Goal: Task Accomplishment & Management: Use online tool/utility

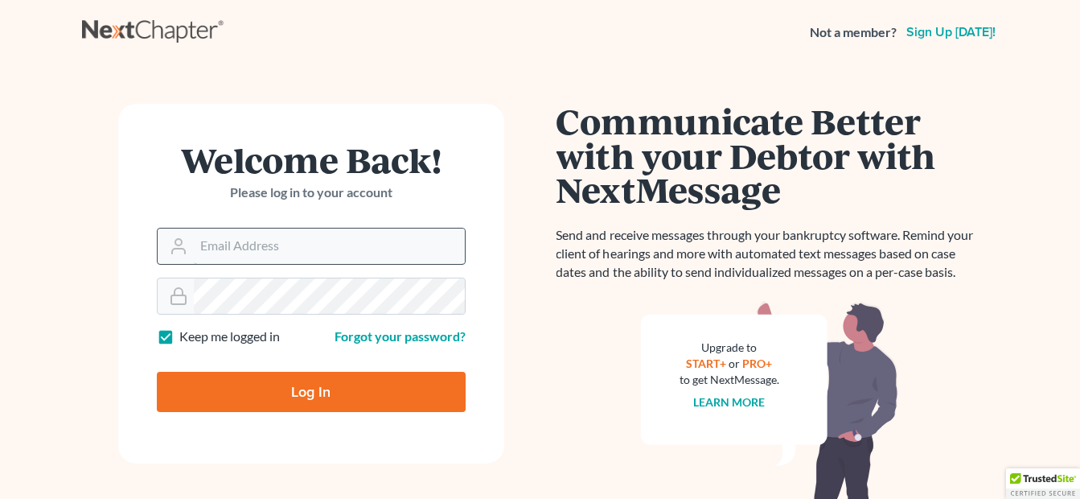
click at [239, 252] on input "Email Address" at bounding box center [329, 245] width 271 height 35
type input "[EMAIL_ADDRESS][DOMAIN_NAME]"
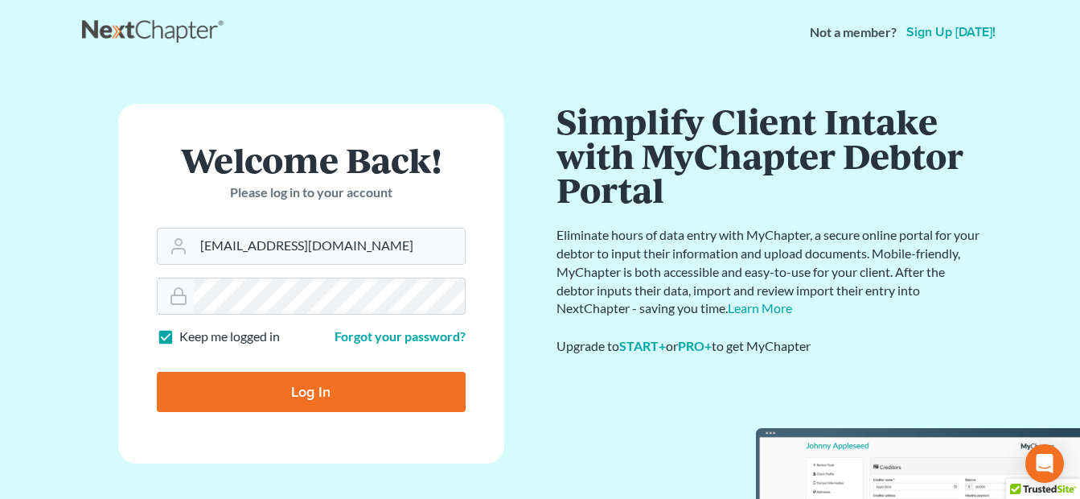
click at [285, 388] on input "Log In" at bounding box center [311, 392] width 309 height 40
type input "Thinking..."
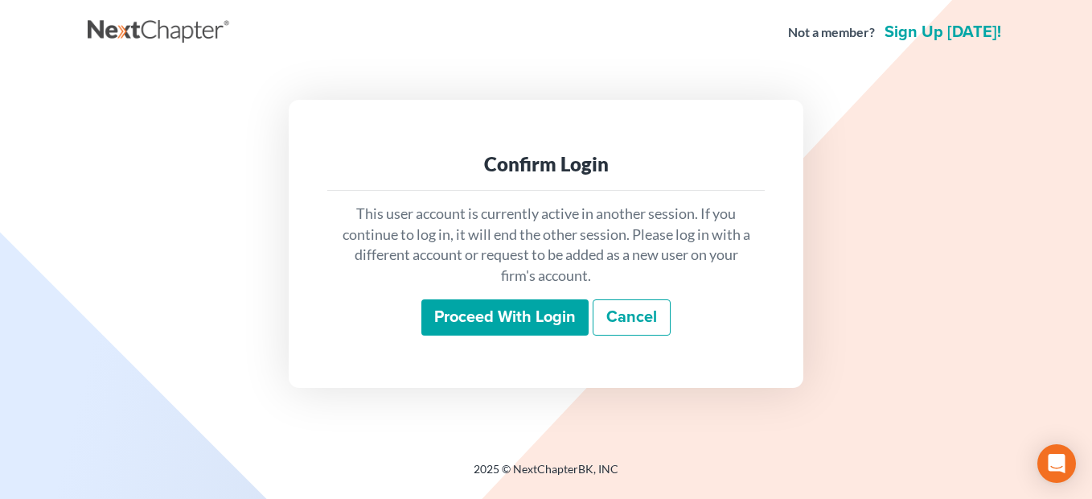
click at [498, 321] on input "Proceed with login" at bounding box center [504, 317] width 167 height 37
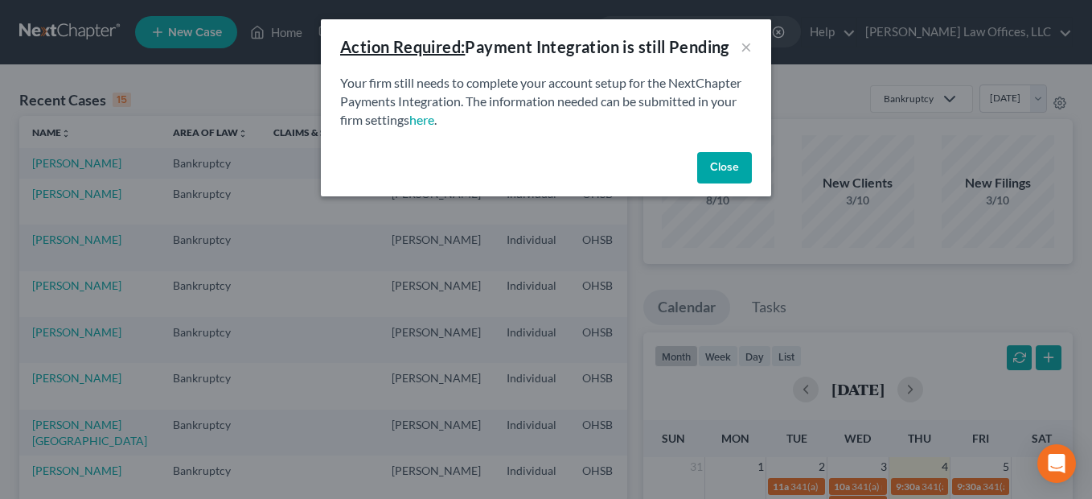
click at [725, 165] on button "Close" at bounding box center [724, 168] width 55 height 32
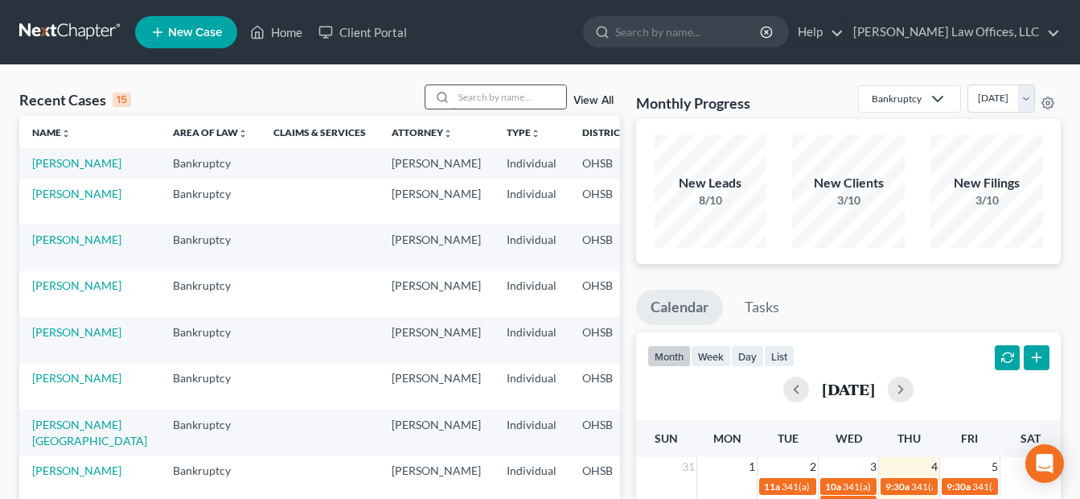
click at [523, 101] on input "search" at bounding box center [510, 96] width 113 height 23
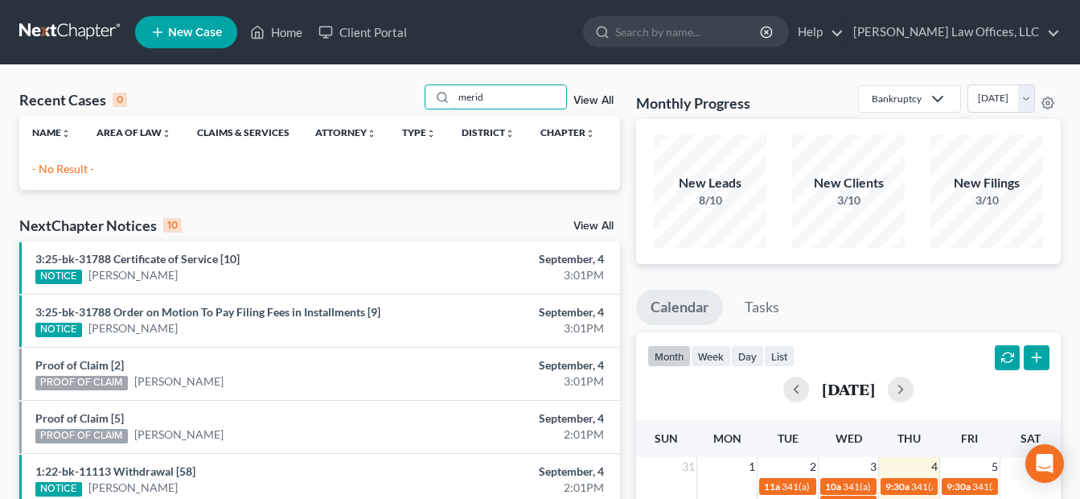
drag, startPoint x: 495, startPoint y: 104, endPoint x: 421, endPoint y: 103, distance: 74.0
click at [422, 103] on div "Recent Cases 0 merid View All" at bounding box center [319, 99] width 601 height 31
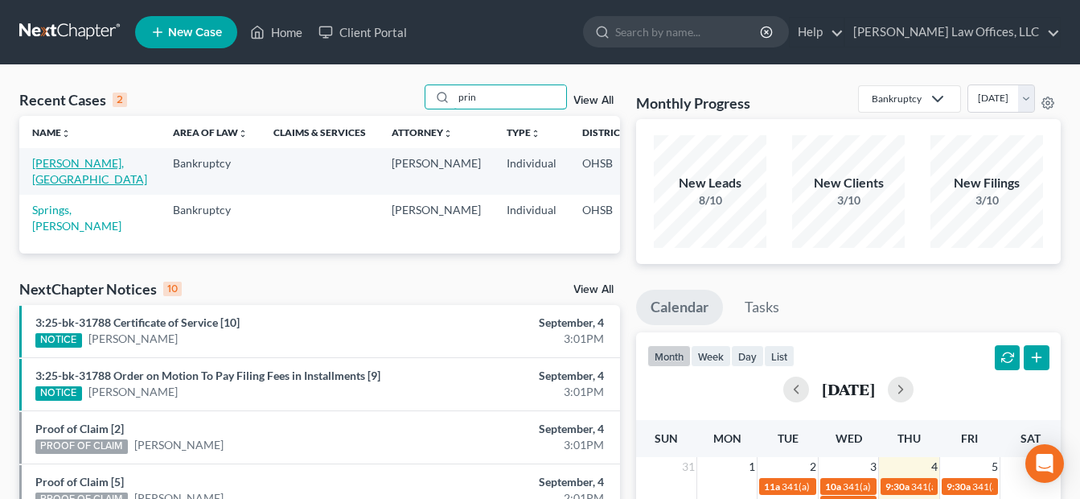
type input "prin"
click at [58, 183] on link "[PERSON_NAME], [GEOGRAPHIC_DATA]" at bounding box center [89, 171] width 115 height 30
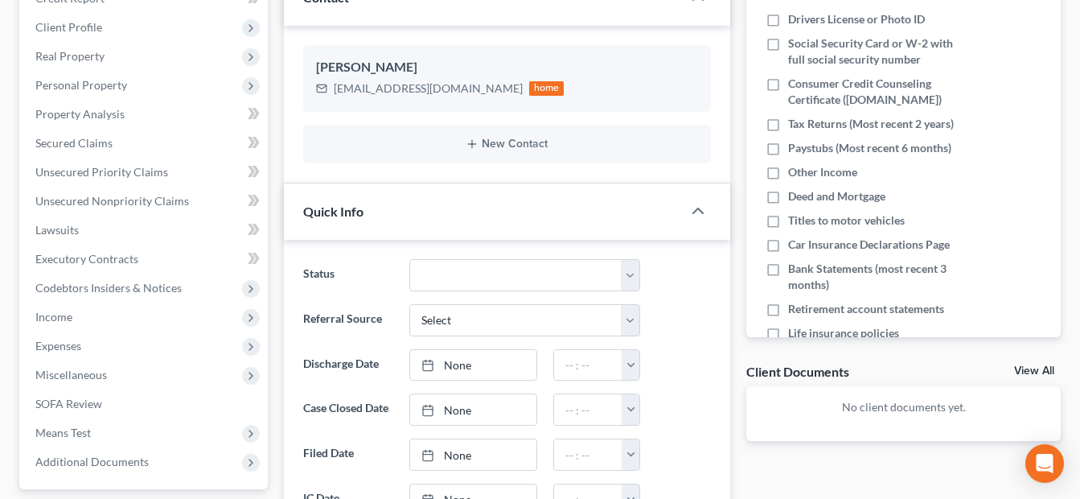
scroll to position [402, 0]
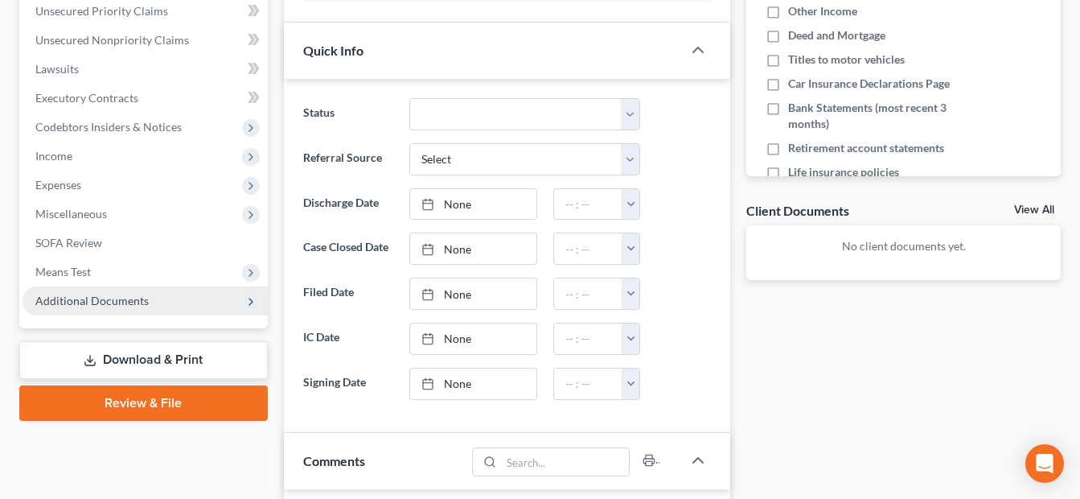
click at [144, 302] on span "Additional Documents" at bounding box center [91, 301] width 113 height 14
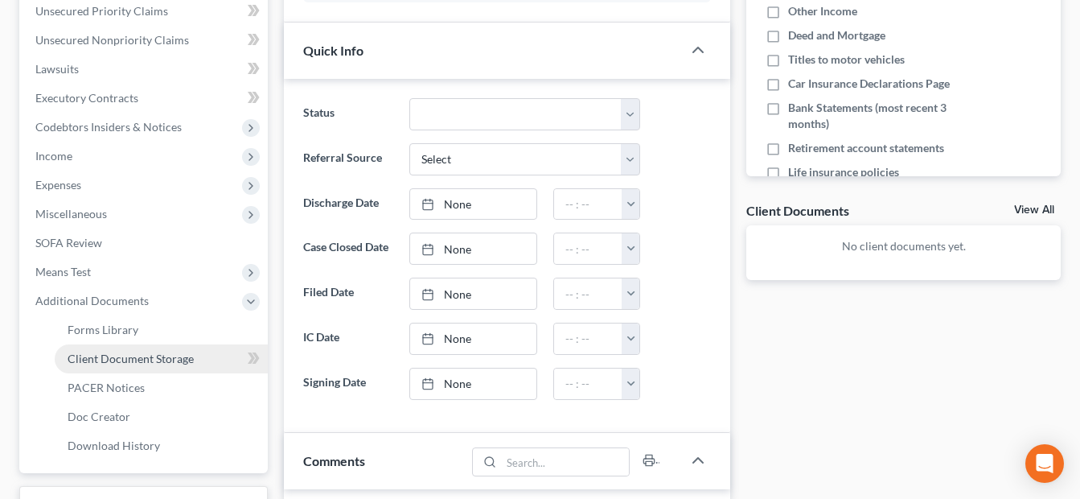
click at [150, 363] on span "Client Document Storage" at bounding box center [131, 358] width 126 height 14
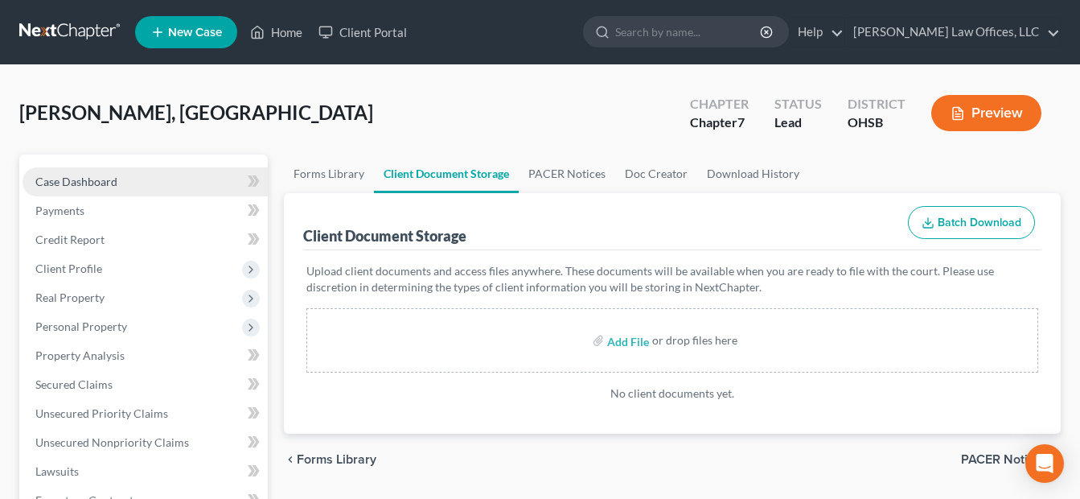
click at [111, 179] on span "Case Dashboard" at bounding box center [76, 182] width 82 height 14
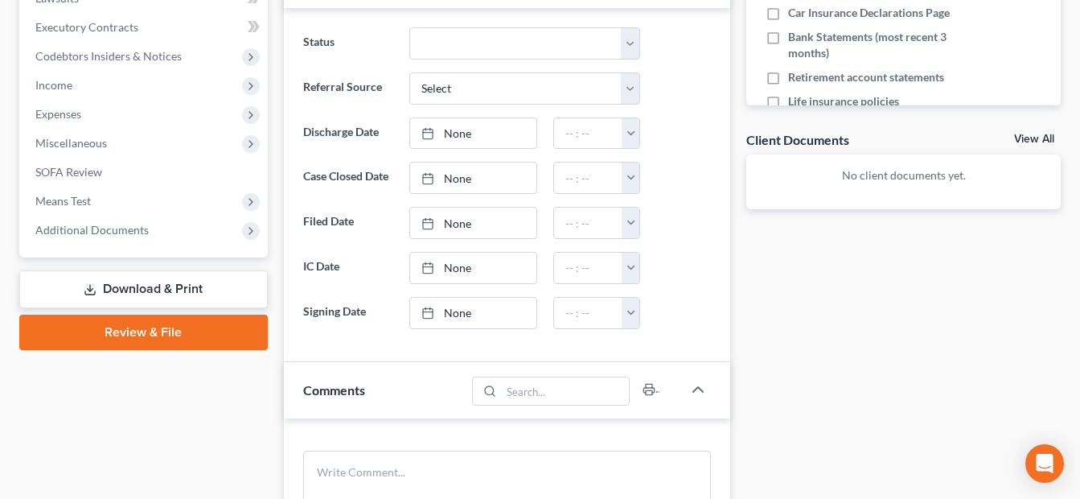
scroll to position [483, 0]
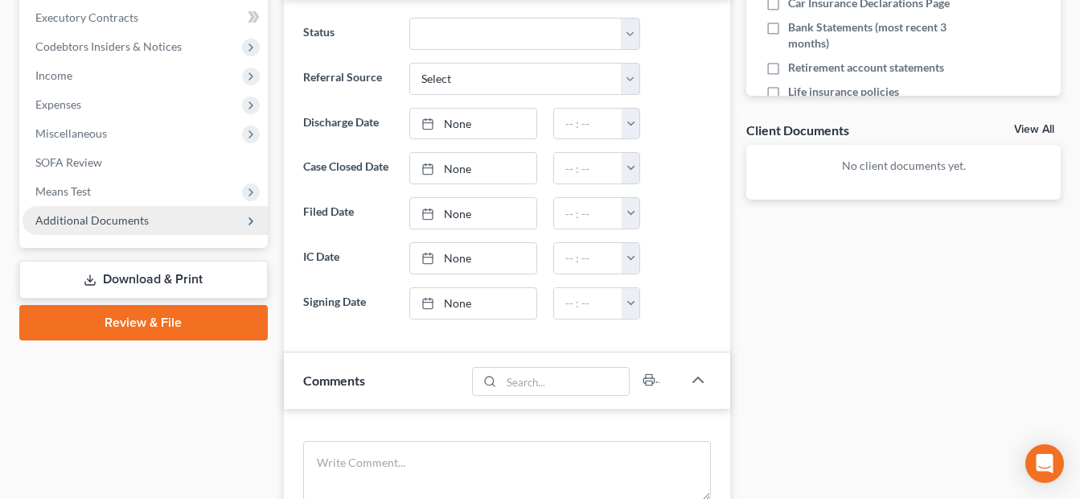
click at [154, 224] on span "Additional Documents" at bounding box center [145, 220] width 245 height 29
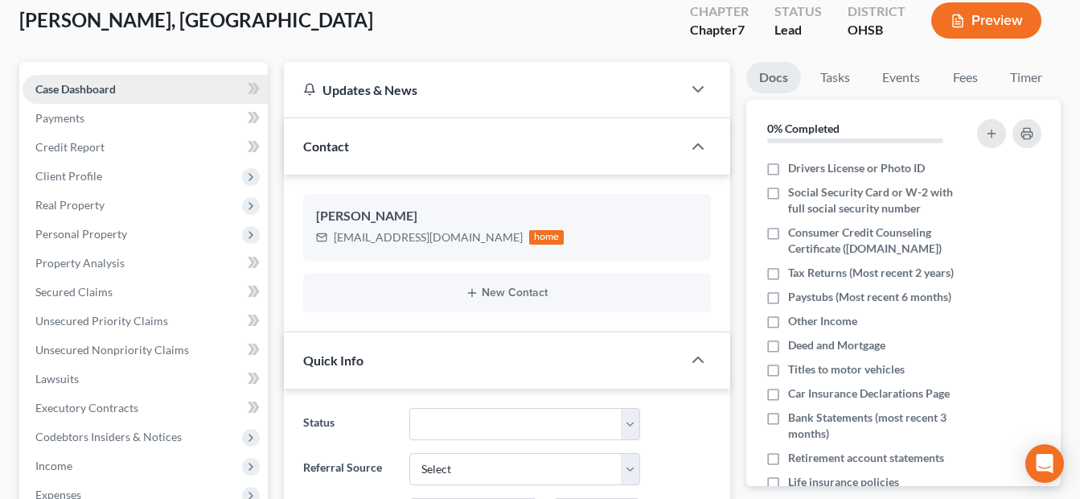
scroll to position [0, 0]
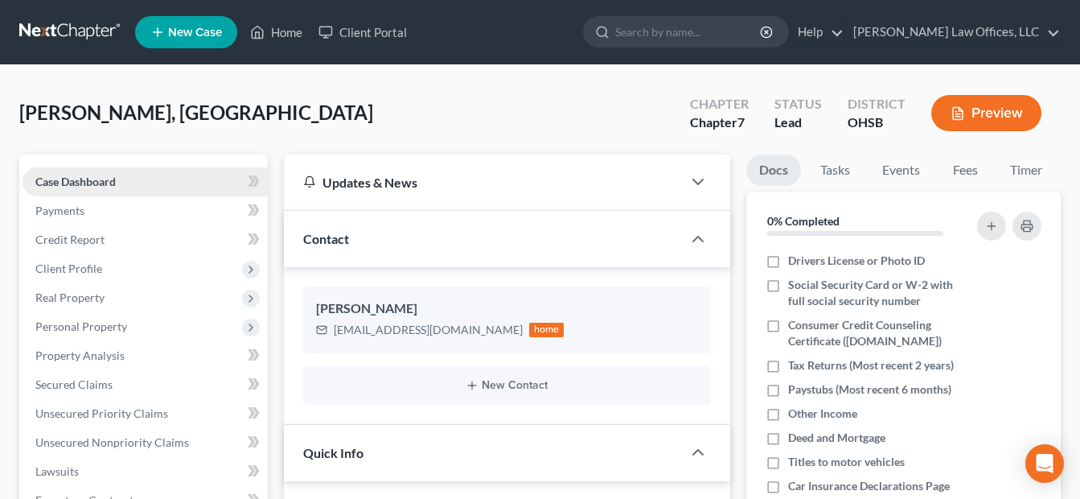
click at [76, 177] on span "Case Dashboard" at bounding box center [75, 182] width 80 height 14
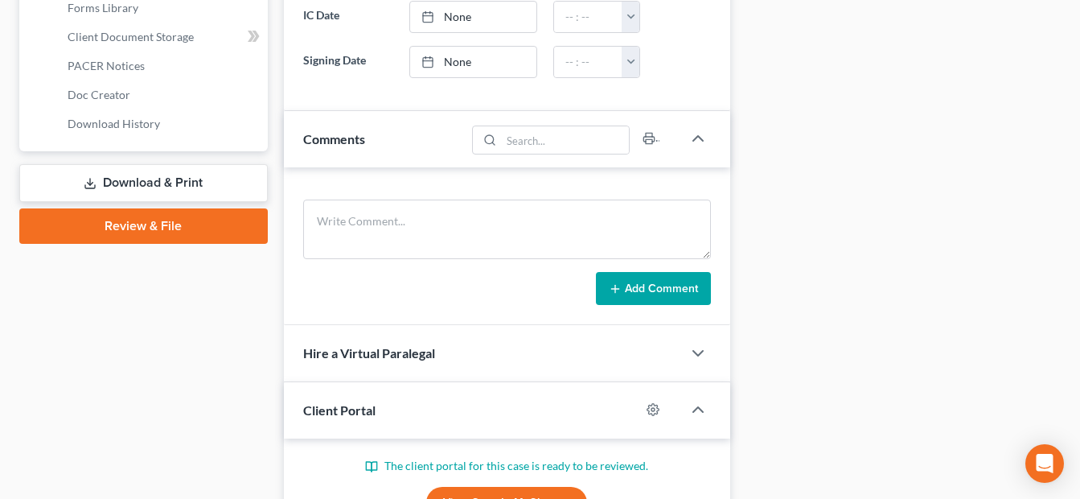
scroll to position [885, 0]
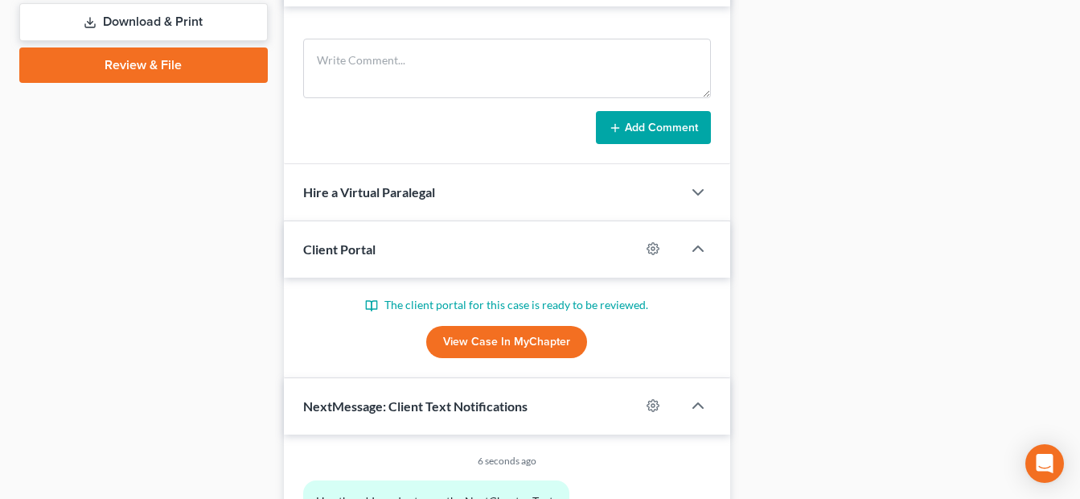
click at [533, 333] on link "View Case in MyChapter" at bounding box center [506, 342] width 161 height 32
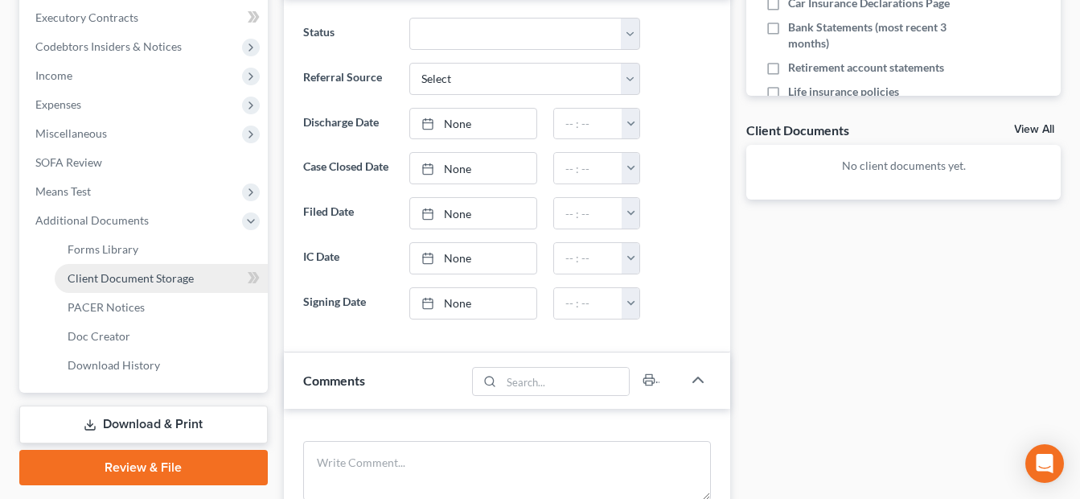
click at [155, 278] on span "Client Document Storage" at bounding box center [131, 278] width 126 height 14
